Goal: Task Accomplishment & Management: Manage account settings

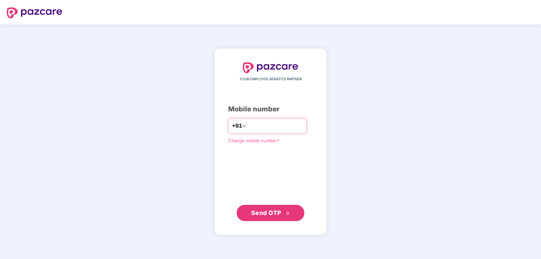
click at [268, 122] on input "number" at bounding box center [276, 126] width 56 height 11
type input "*"
type input "**********"
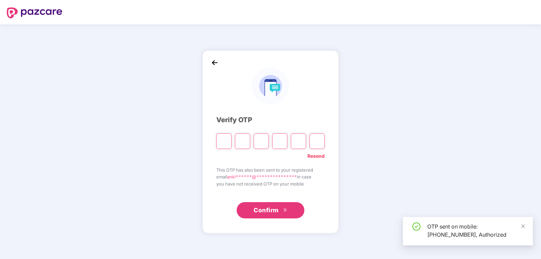
type input "*"
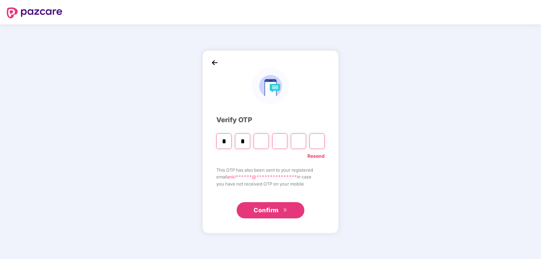
type input "*"
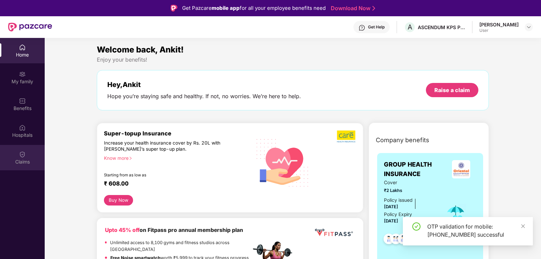
click at [23, 157] on img at bounding box center [22, 154] width 7 height 7
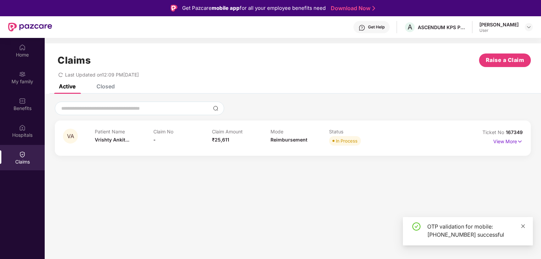
click at [525, 227] on icon "close" at bounding box center [523, 226] width 5 height 5
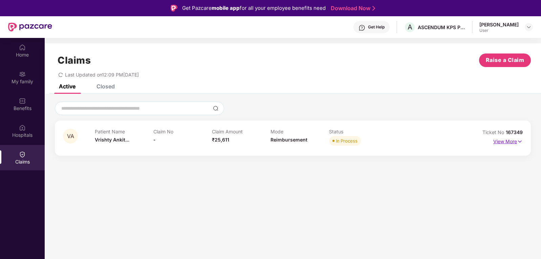
click at [515, 142] on p "View More" at bounding box center [508, 140] width 29 height 9
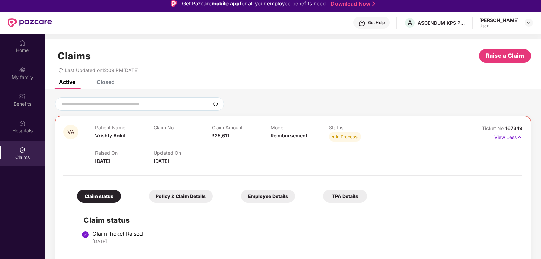
scroll to position [4, 0]
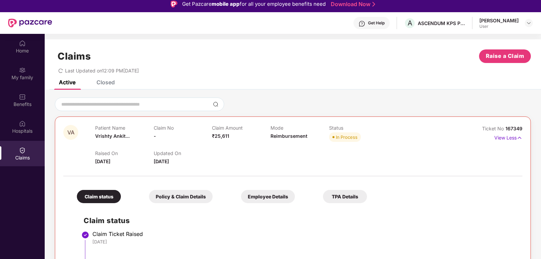
click at [112, 83] on div "Closed" at bounding box center [106, 82] width 18 height 7
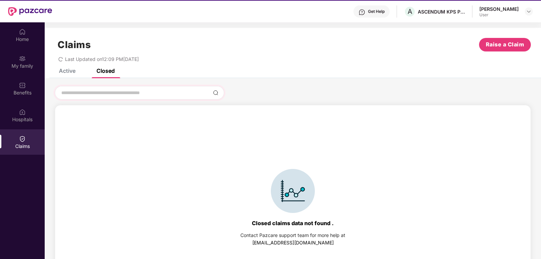
scroll to position [34, 0]
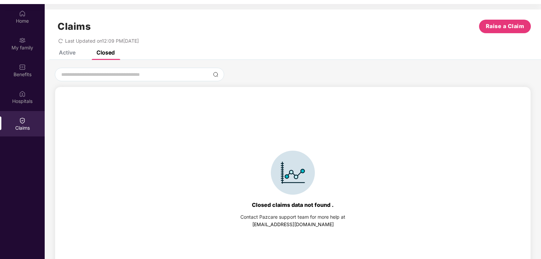
click at [70, 56] on div "Active" at bounding box center [67, 52] width 17 height 7
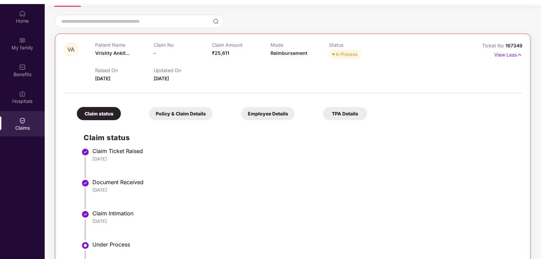
scroll to position [68, 0]
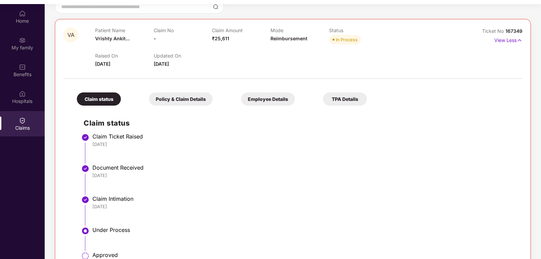
click at [154, 99] on div "Policy & Claim Details" at bounding box center [181, 98] width 64 height 13
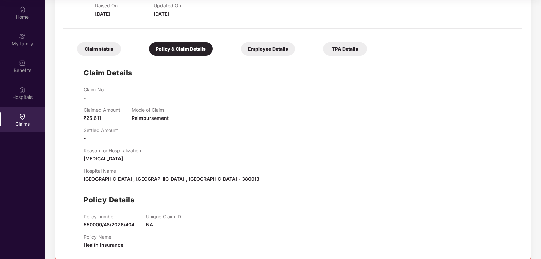
scroll to position [124, 0]
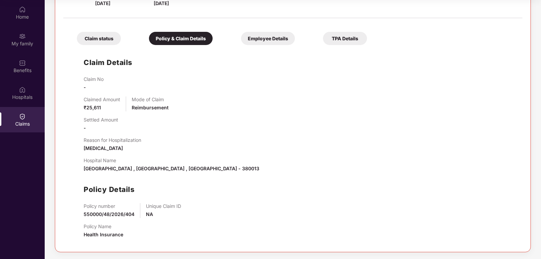
click at [241, 39] on div "Employee Details" at bounding box center [268, 38] width 54 height 13
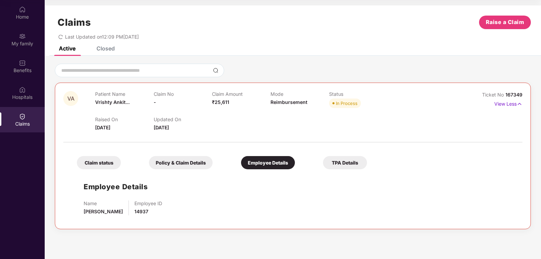
click at [323, 165] on div "TPA Details" at bounding box center [345, 162] width 44 height 13
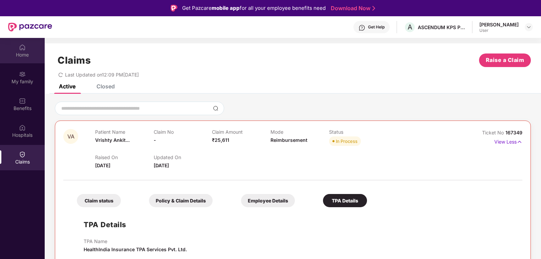
click at [24, 54] on div "Home" at bounding box center [22, 54] width 45 height 7
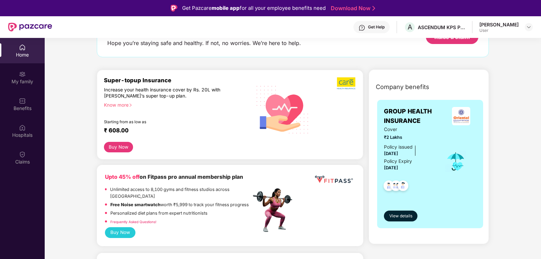
scroll to position [102, 0]
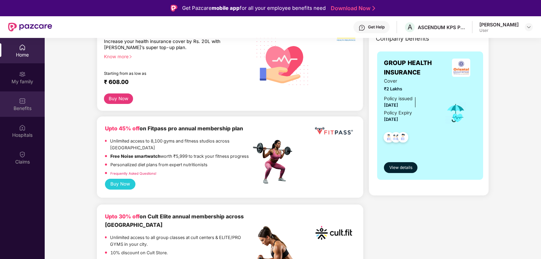
click at [24, 103] on img at bounding box center [22, 101] width 7 height 7
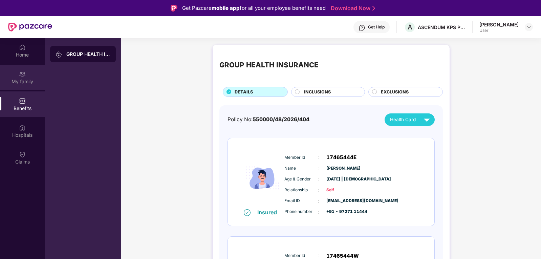
click at [21, 84] on div "My family" at bounding box center [22, 81] width 45 height 7
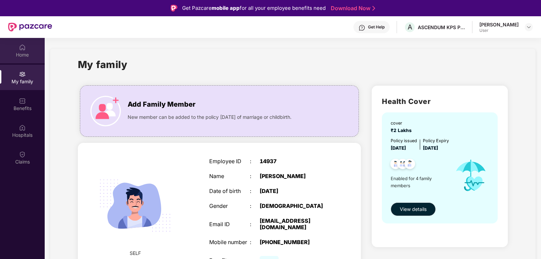
click at [23, 57] on div "Home" at bounding box center [22, 54] width 45 height 7
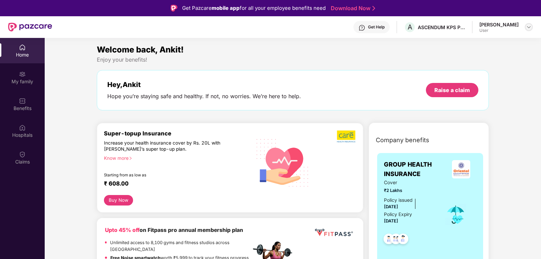
click at [530, 27] on img at bounding box center [528, 26] width 5 height 5
click at [466, 43] on div "Logout" at bounding box center [497, 43] width 88 height 13
